Goal: Ask a question: Seek information or help from site administrators or community

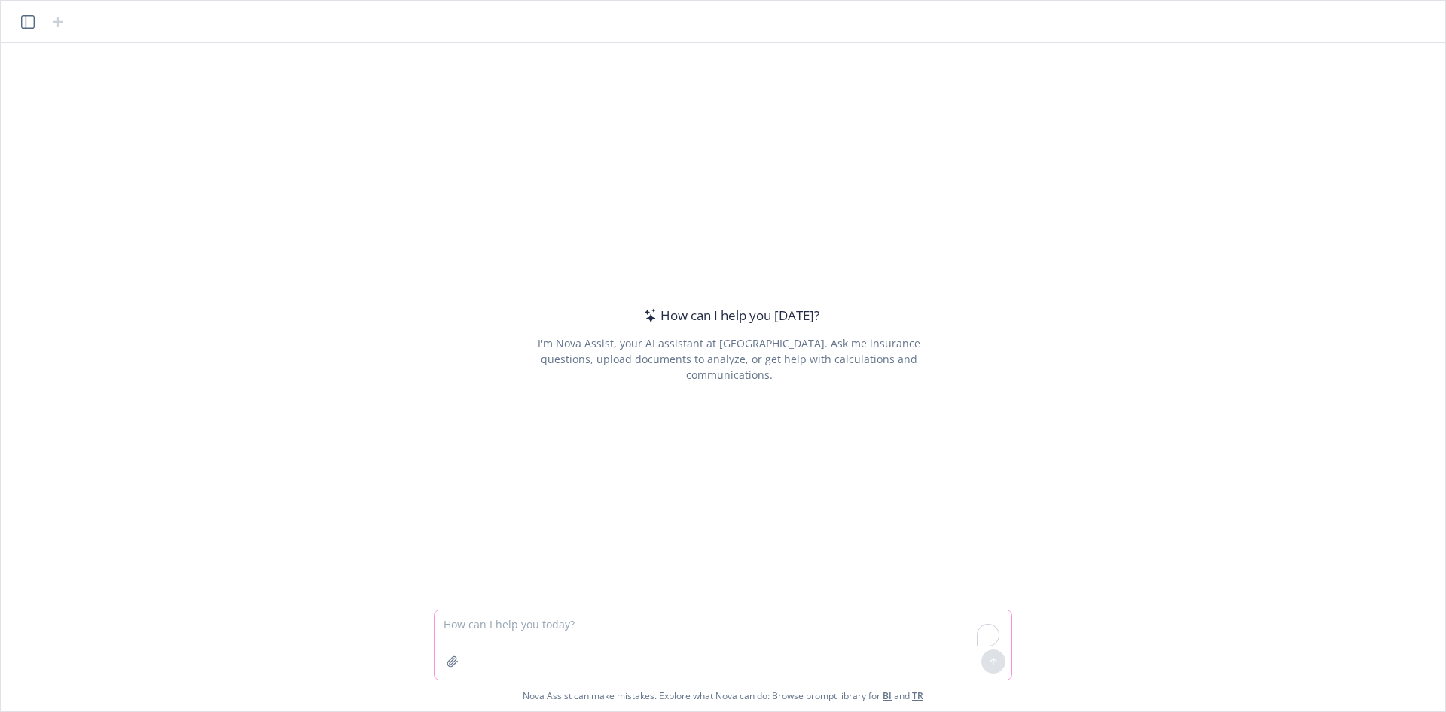
click at [582, 620] on textarea "To enrich screen reader interactions, please activate Accessibility in Grammarl…" at bounding box center [723, 644] width 577 height 69
type textarea "b eazley"
type textarea "b"
type textarea "[PERSON_NAME] Insuance A.M. BEst rating"
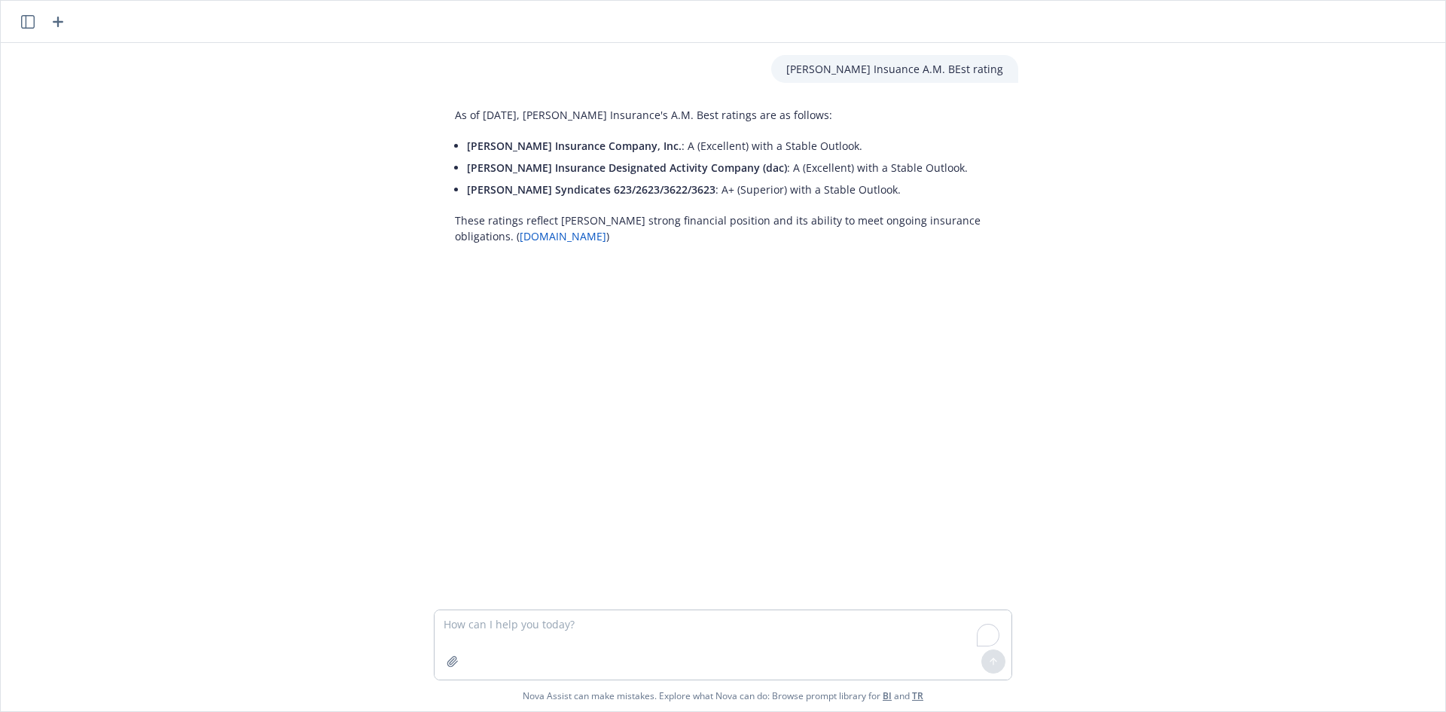
click at [1109, 191] on div "[PERSON_NAME] Insuance A.M. BEst rating As of [DATE], [PERSON_NAME] Insurance's…" at bounding box center [723, 326] width 1433 height 566
